Goal: Task Accomplishment & Management: Use online tool/utility

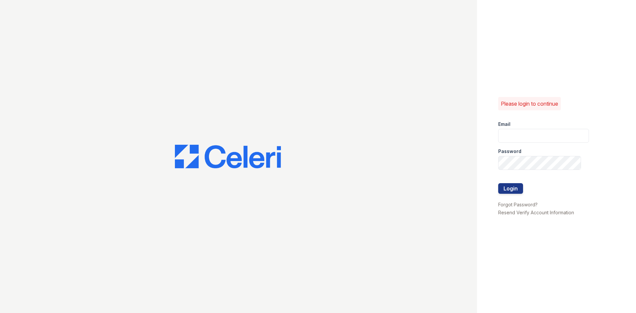
type input "[EMAIL_ADDRESS][DOMAIN_NAME]"
click at [514, 196] on div at bounding box center [543, 197] width 91 height 7
click at [513, 188] on button "Login" at bounding box center [510, 188] width 25 height 11
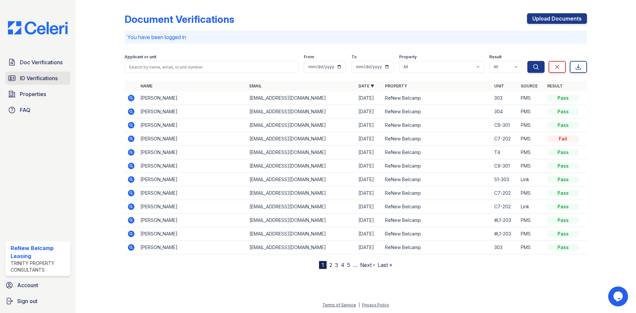
click at [34, 74] on link "ID Verifications" at bounding box center [37, 78] width 65 height 13
